Goal: Information Seeking & Learning: Learn about a topic

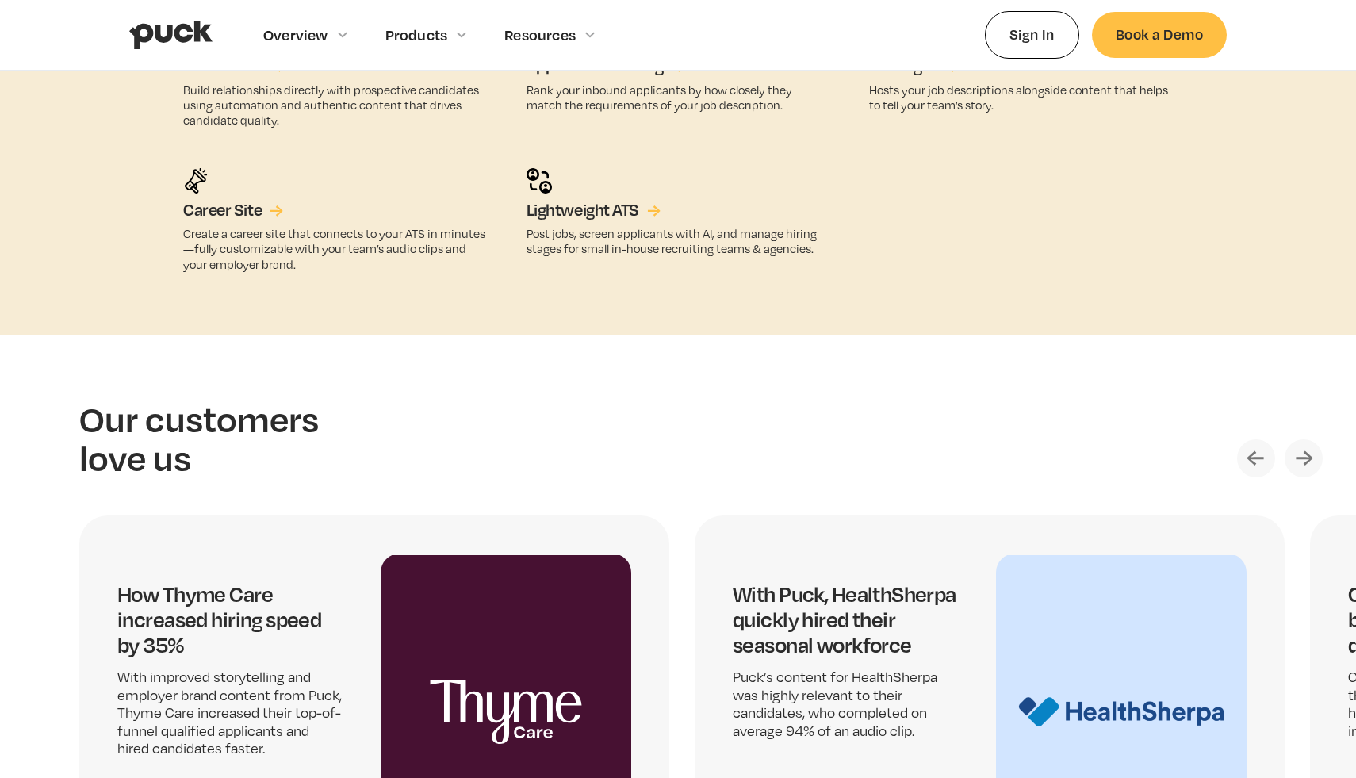
scroll to position [3912, 0]
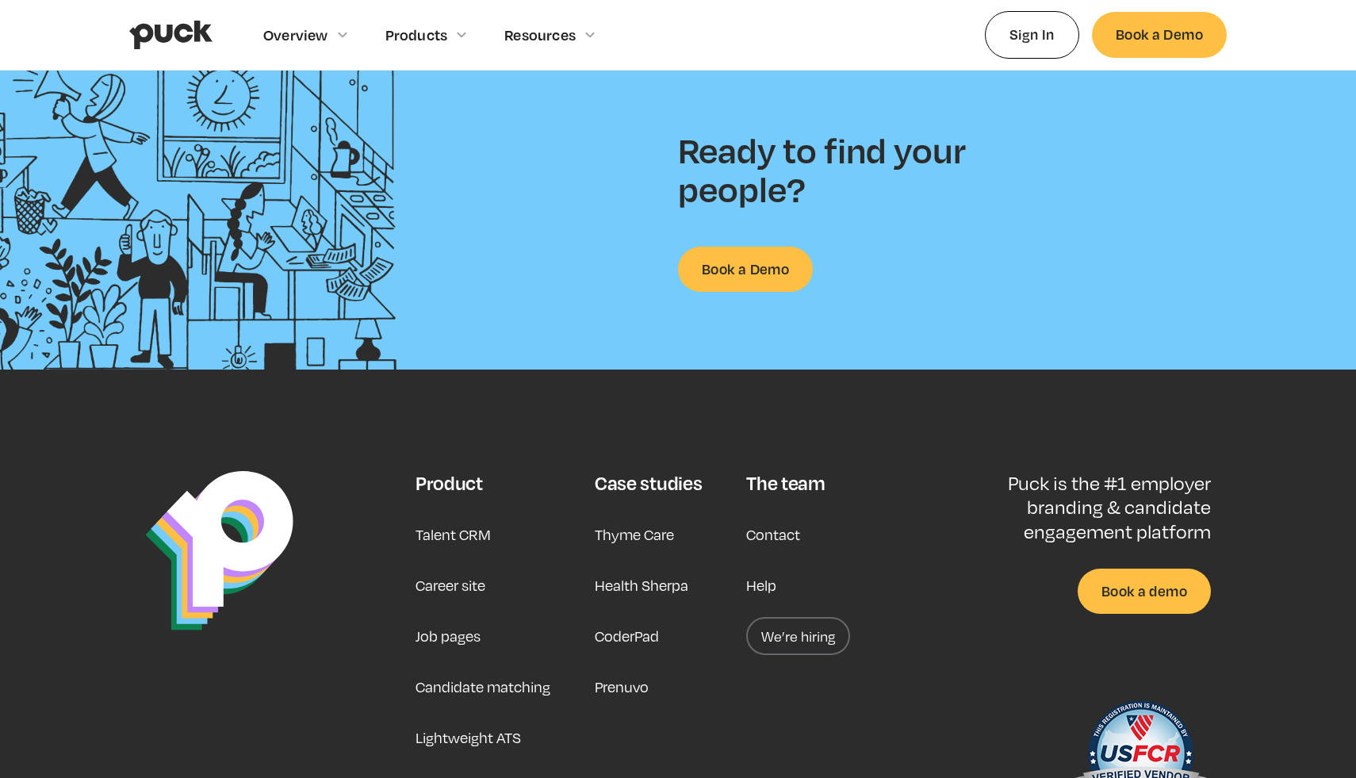
click at [470, 431] on footer "Product Talent CRM Career site Job pages Candidate matching Lightweight ATS Cas…" at bounding box center [678, 651] width 1356 height 563
click at [443, 589] on link "Career site" at bounding box center [451, 585] width 70 height 38
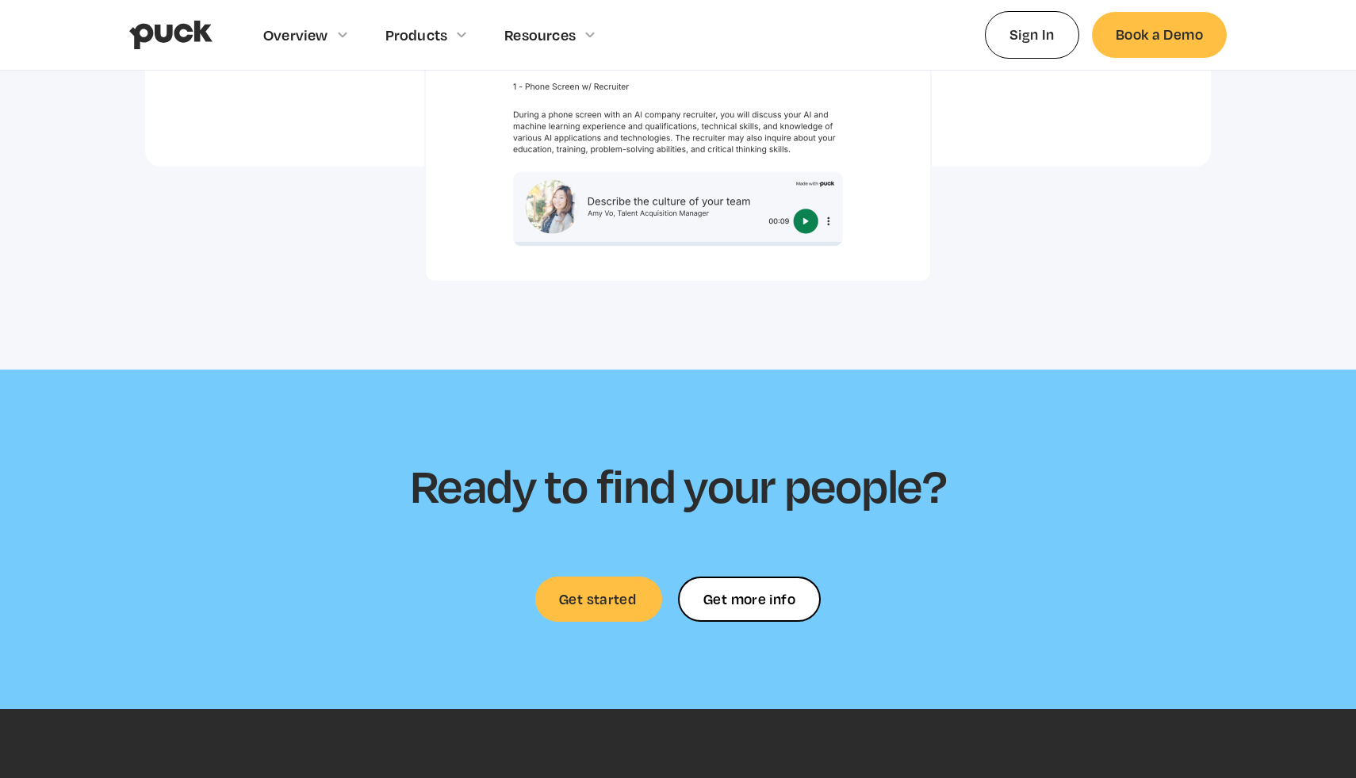
scroll to position [4272, 0]
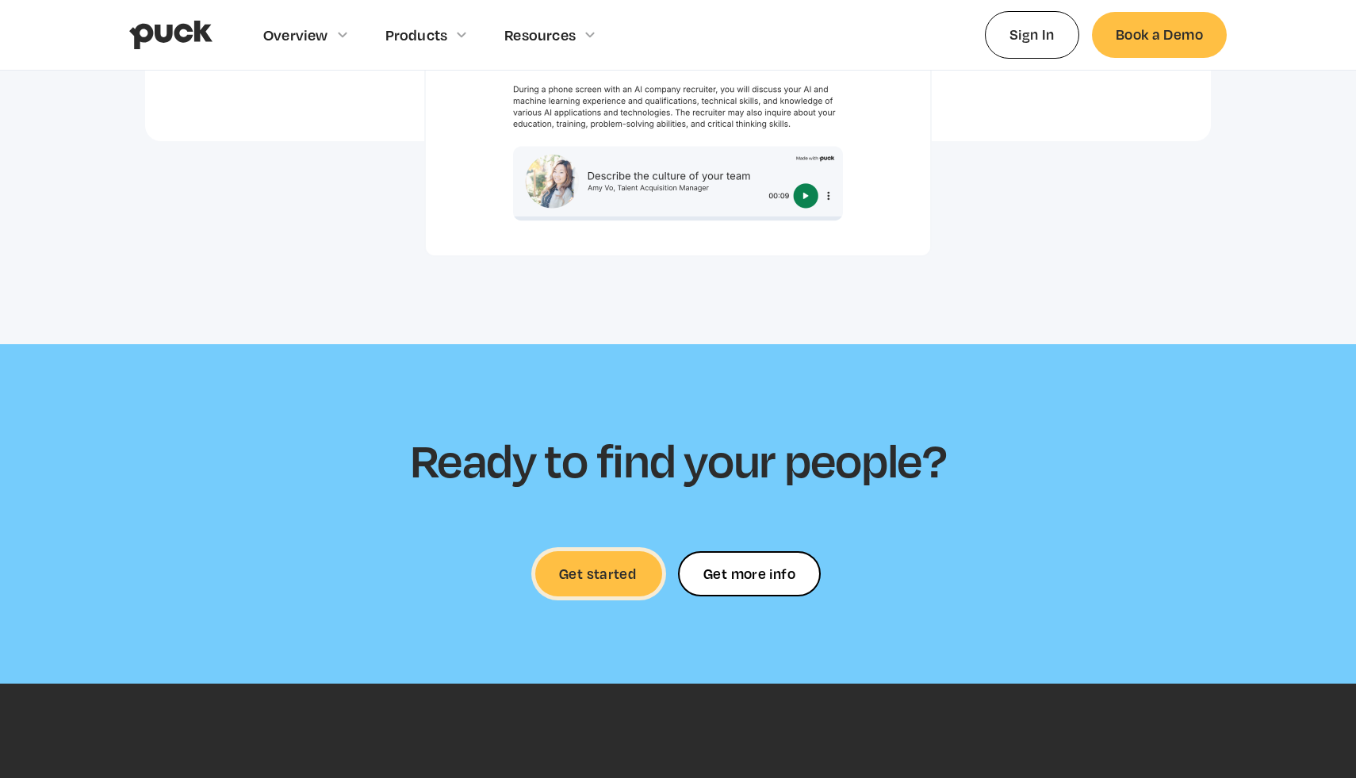
click at [604, 551] on link "Get started" at bounding box center [598, 573] width 127 height 45
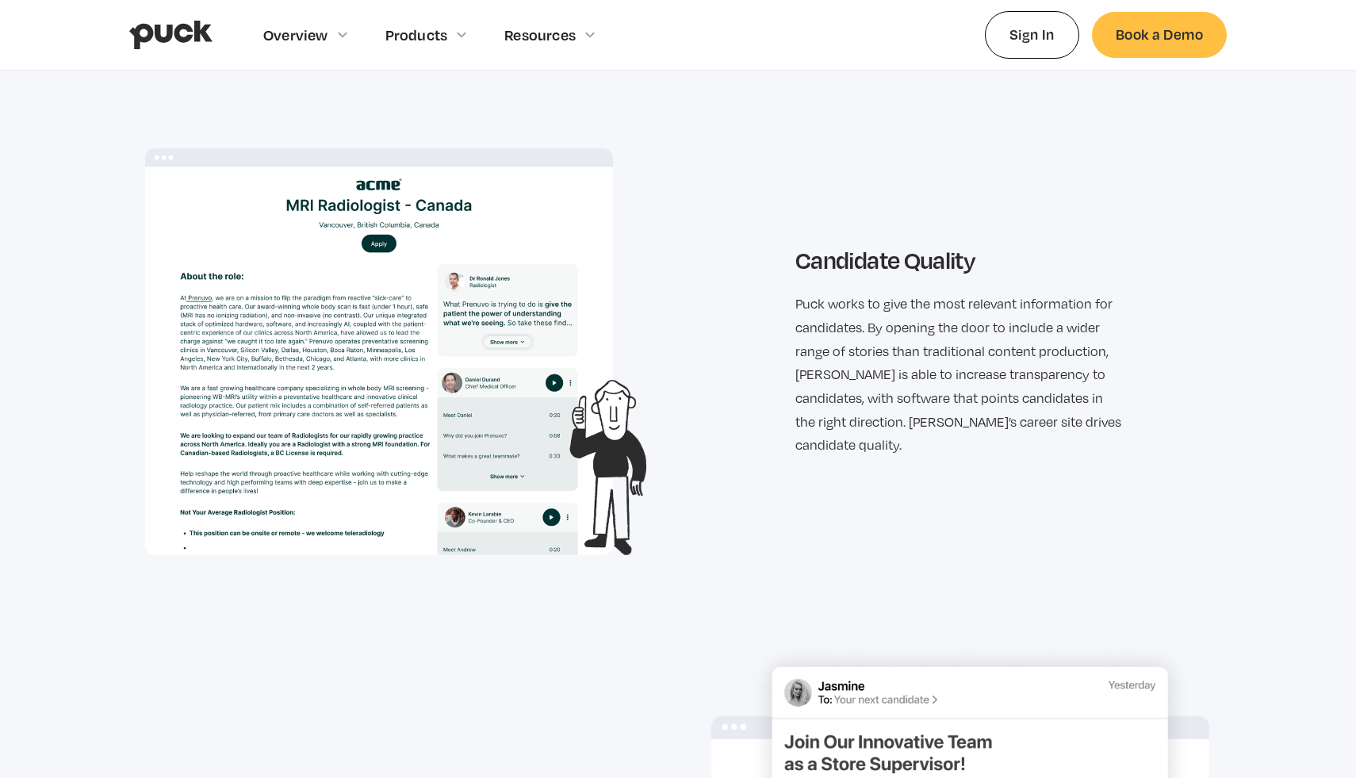
scroll to position [2132, 0]
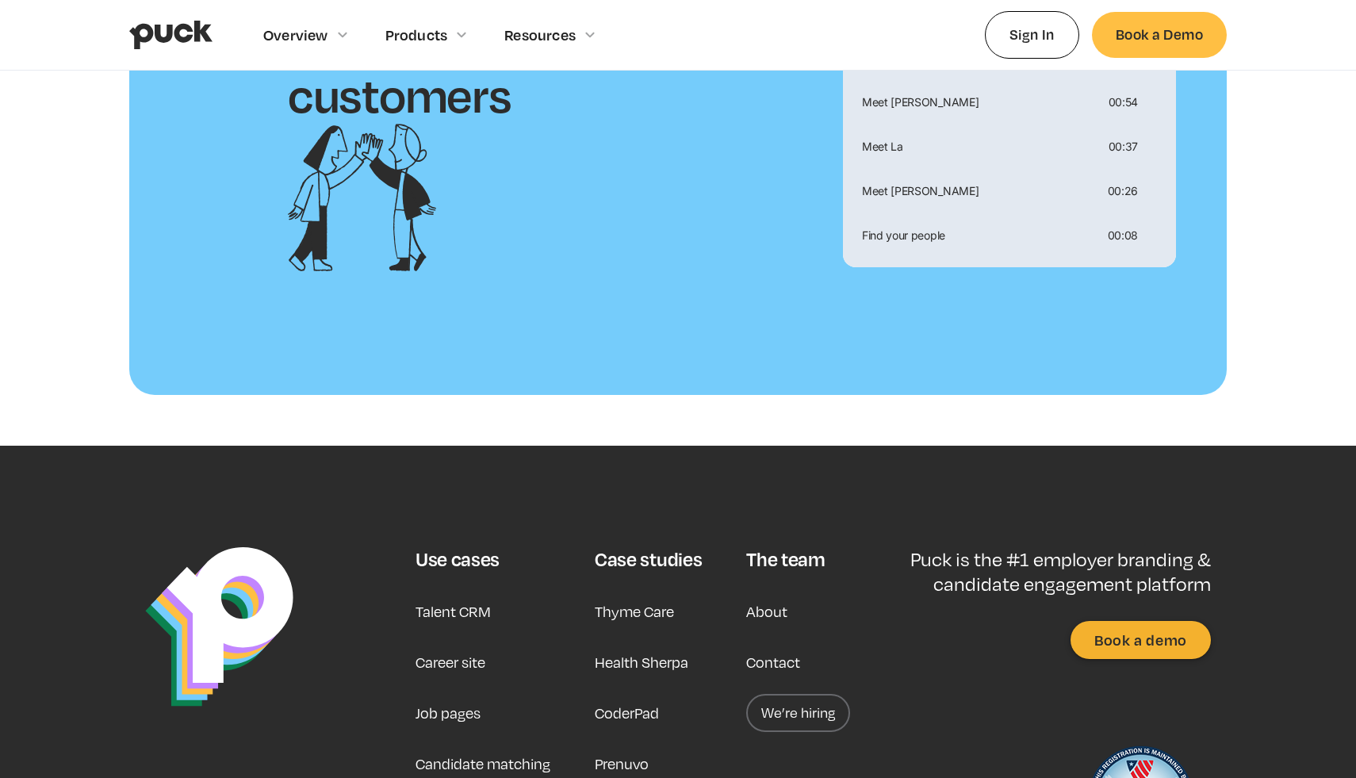
scroll to position [1556, 0]
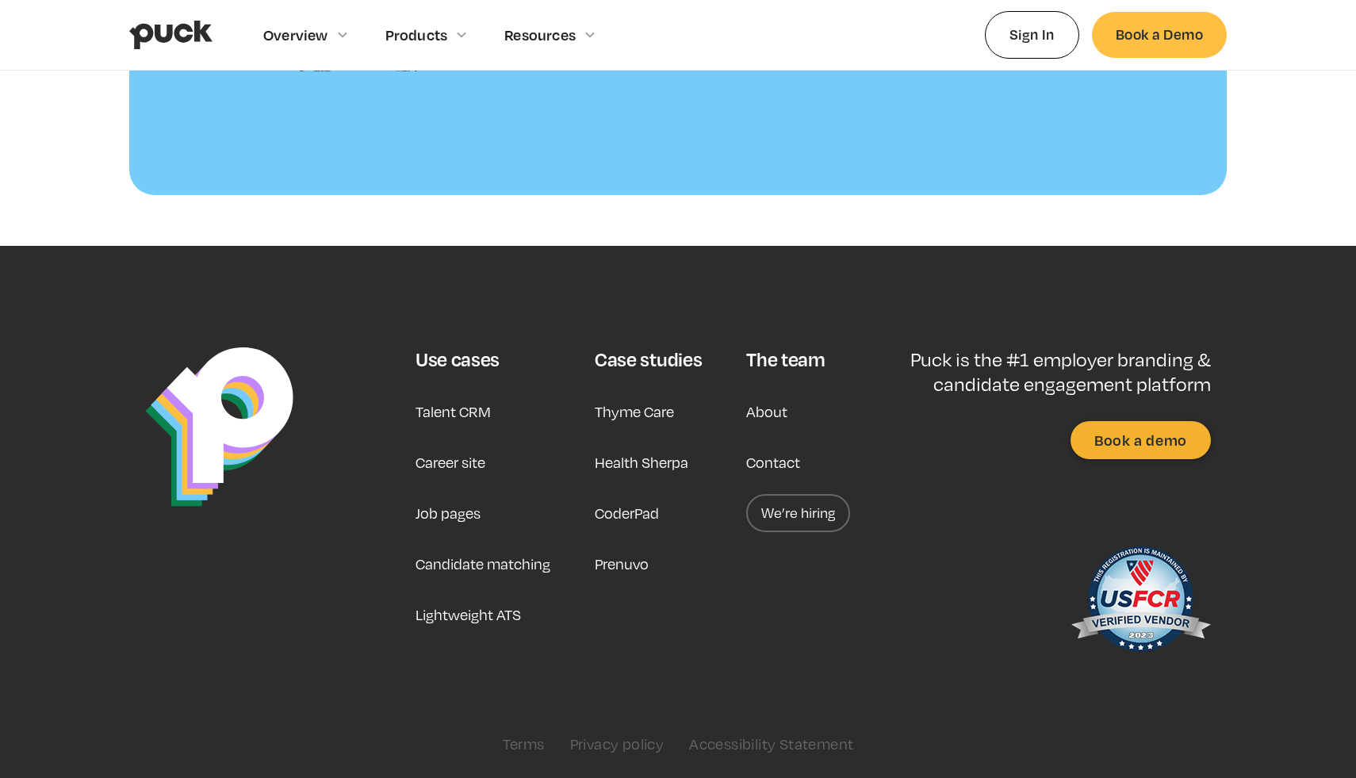
click at [459, 513] on link "Job pages" at bounding box center [448, 513] width 65 height 38
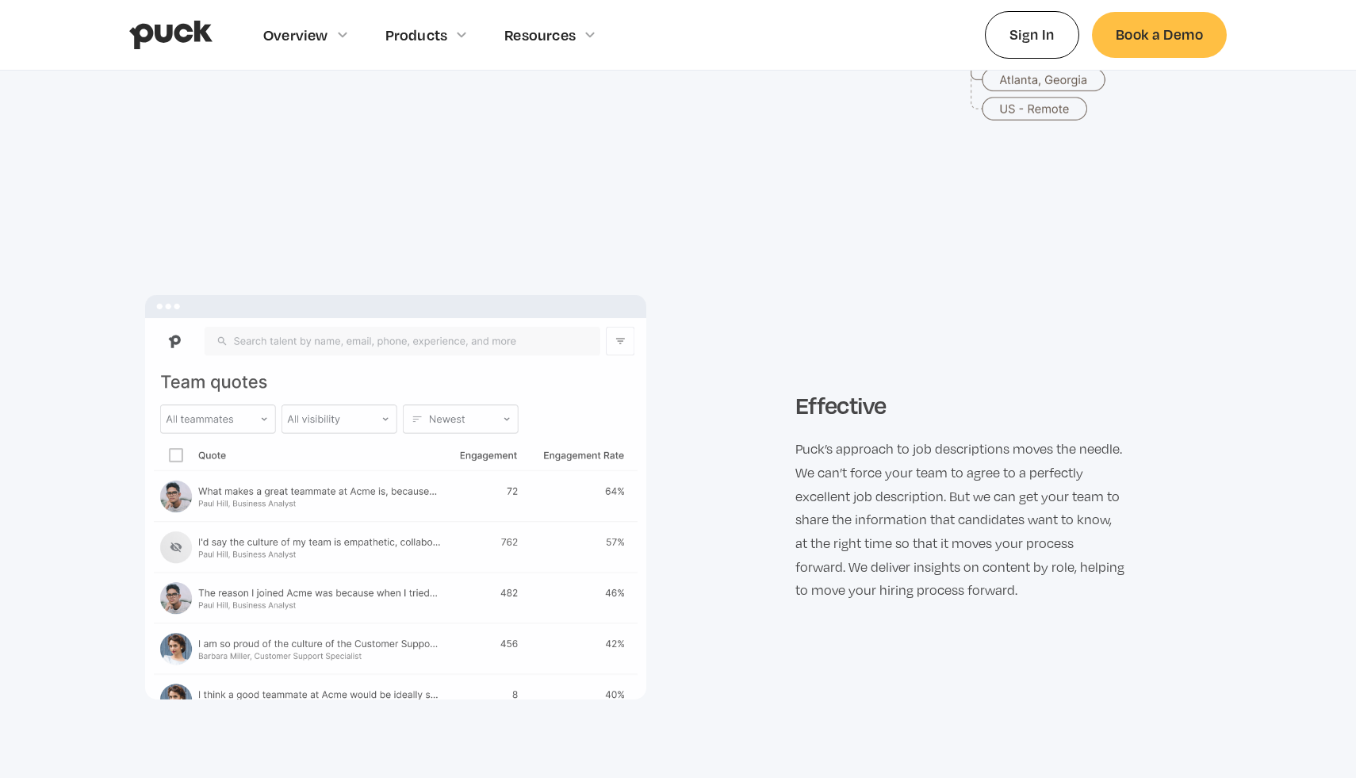
scroll to position [4887, 0]
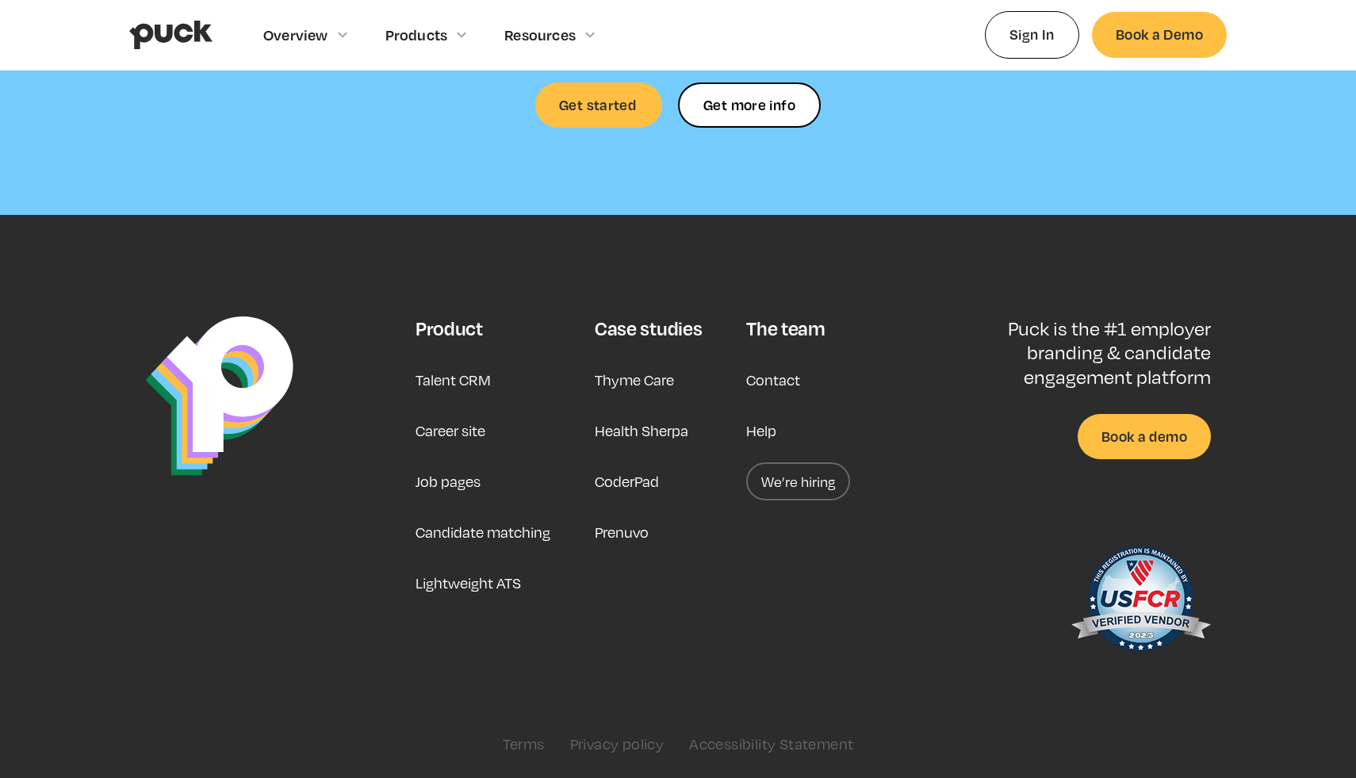
click at [787, 480] on link "We’re hiring" at bounding box center [798, 481] width 104 height 38
